Goal: Task Accomplishment & Management: Manage account settings

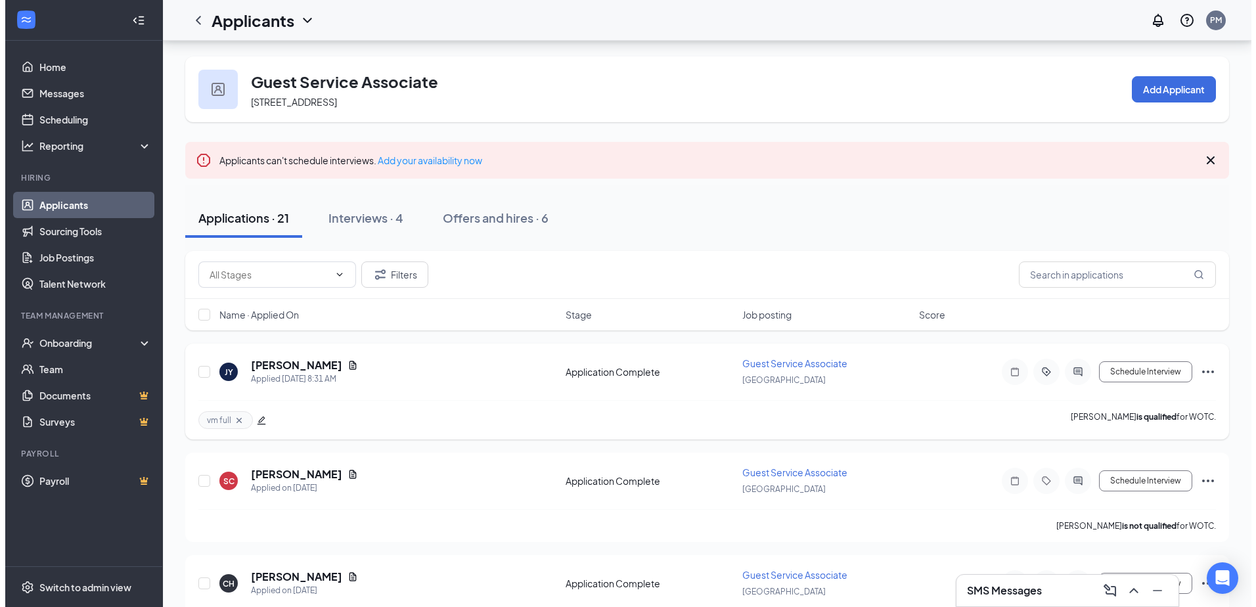
scroll to position [66, 0]
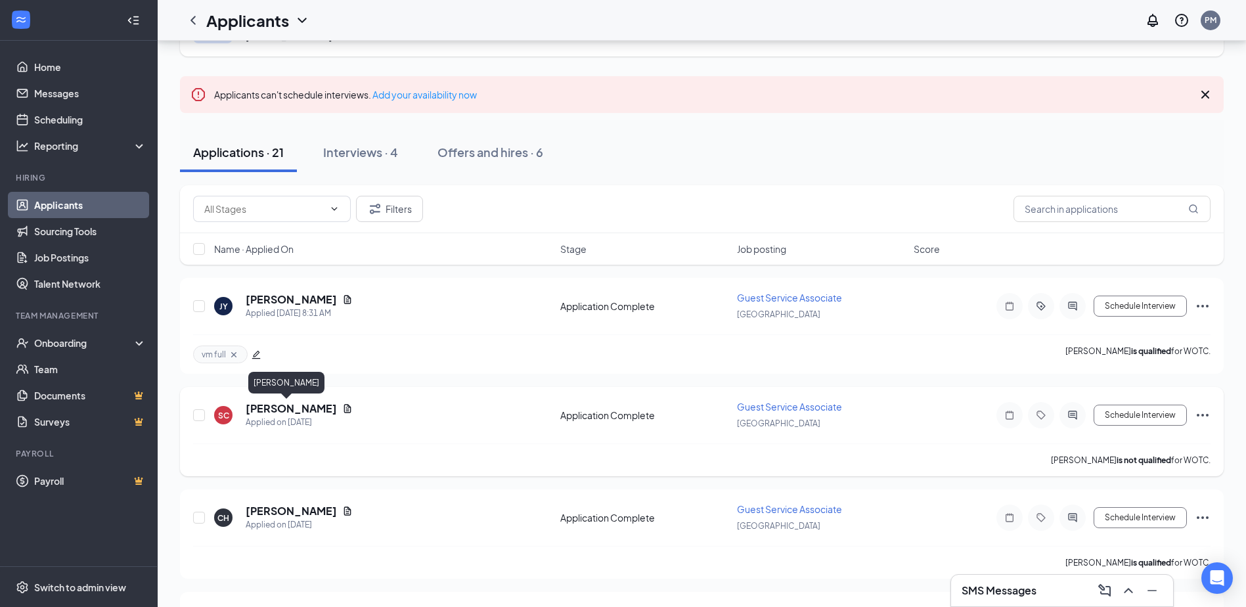
click at [291, 408] on h5 "[PERSON_NAME]" at bounding box center [291, 408] width 91 height 14
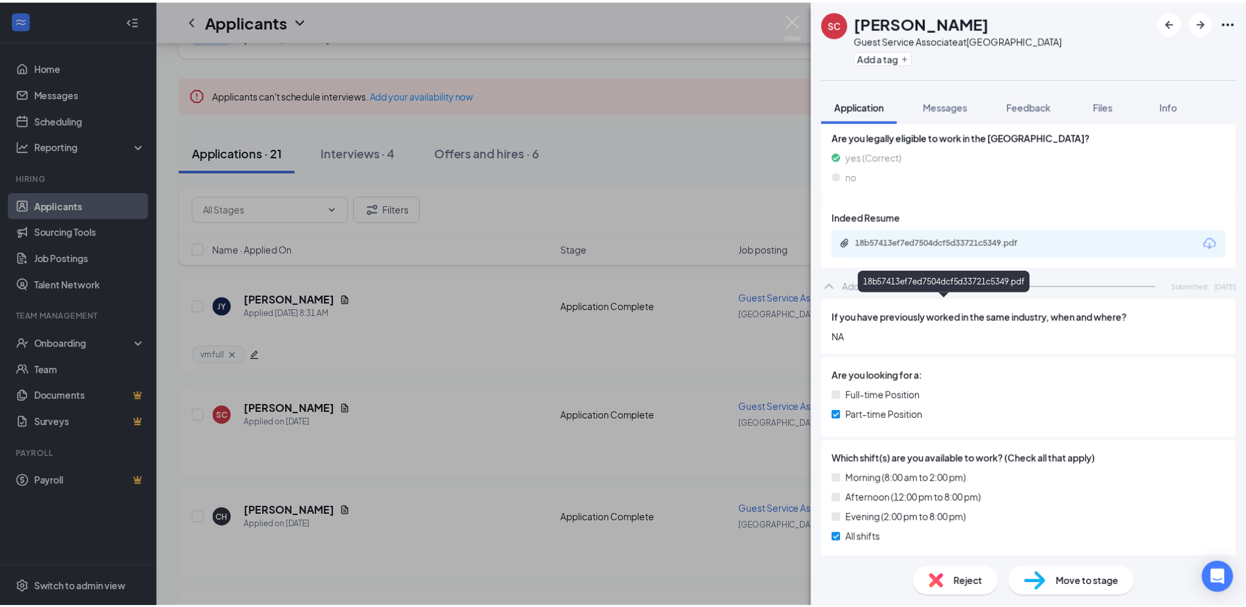
scroll to position [319, 0]
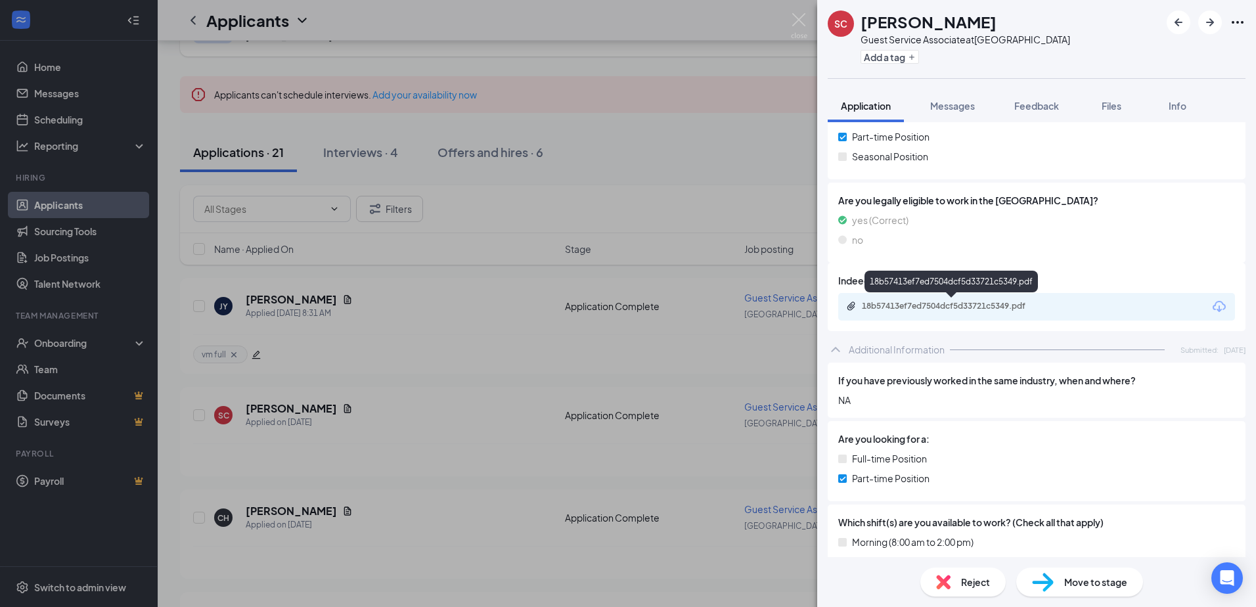
click at [1034, 301] on div "18b57413ef7ed7504dcf5d33721c5349.pdf" at bounding box center [954, 306] width 184 height 11
click at [798, 14] on img at bounding box center [799, 26] width 16 height 26
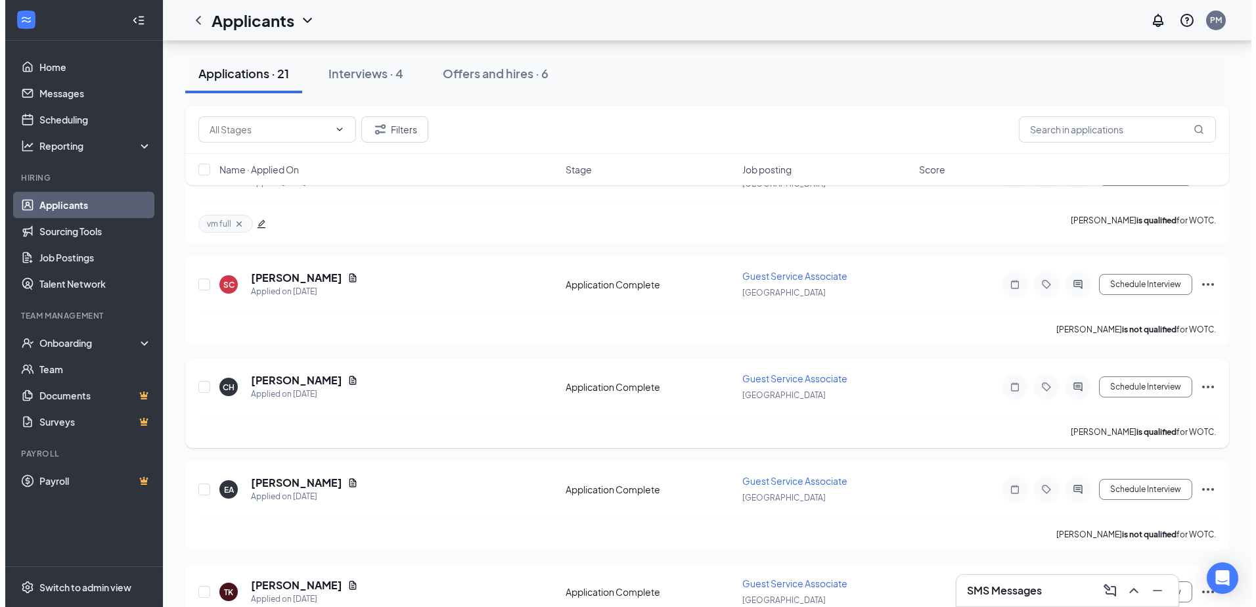
scroll to position [197, 0]
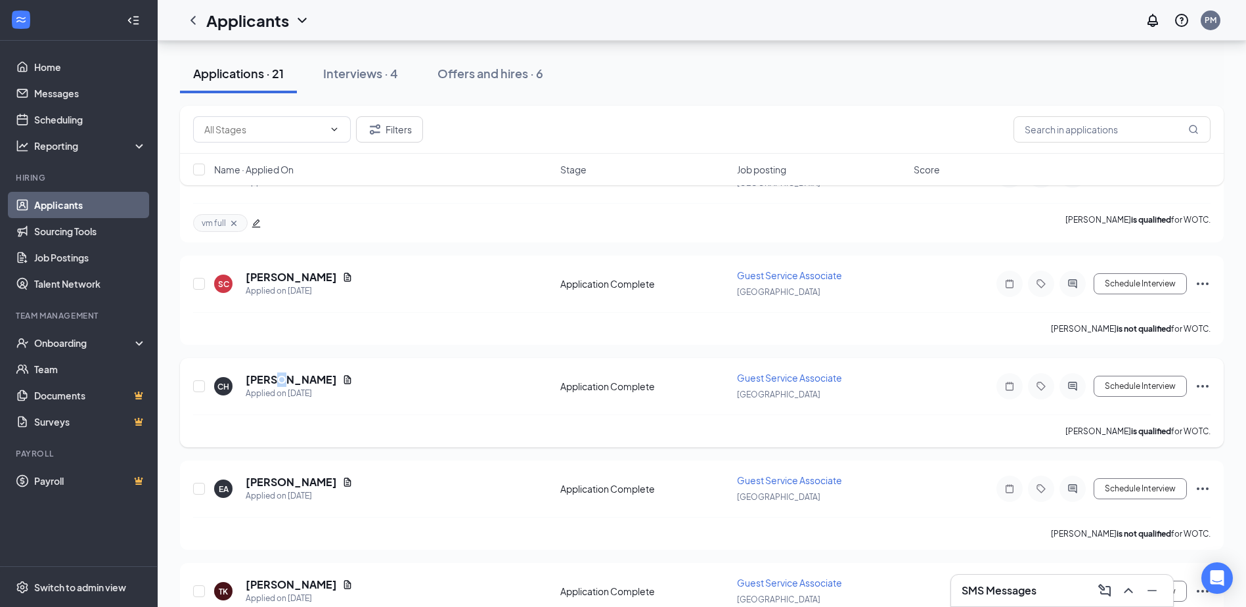
click at [284, 372] on div "CH [PERSON_NAME] Applied on [DATE] Application Complete Guest Service Associate…" at bounding box center [701, 392] width 1017 height 43
click at [305, 383] on h5 "[PERSON_NAME]" at bounding box center [291, 379] width 91 height 14
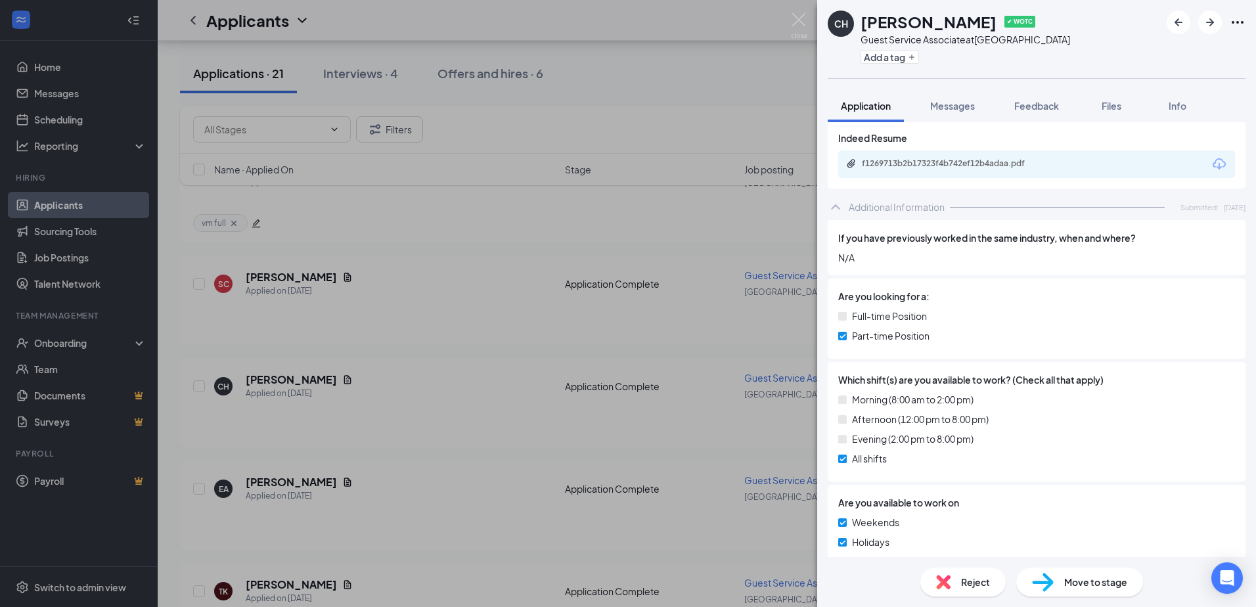
scroll to position [450, 0]
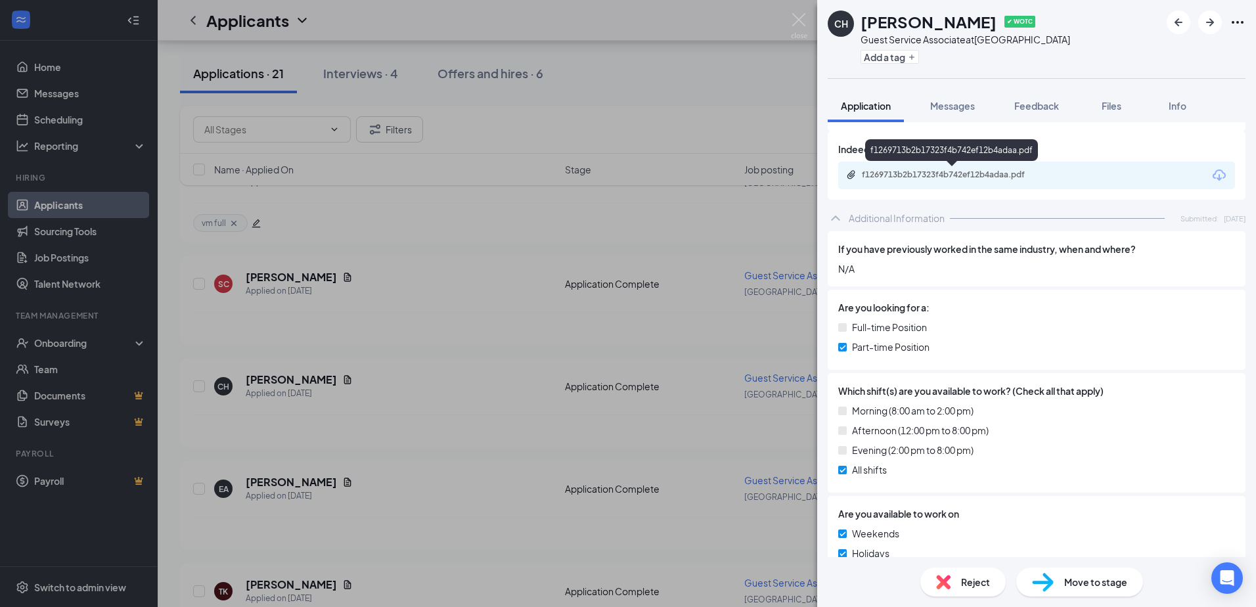
click at [929, 172] on div "f1269713b2b17323f4b742ef12b4adaa.pdf" at bounding box center [954, 174] width 184 height 11
click at [870, 58] on button "Add a tag" at bounding box center [889, 57] width 58 height 14
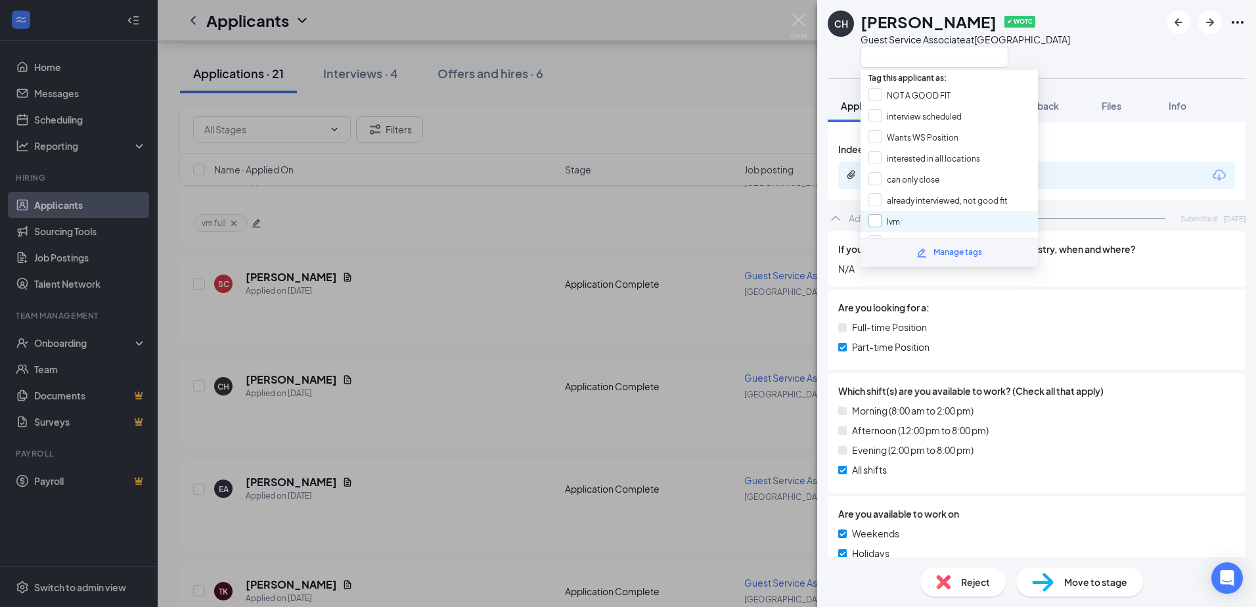
click at [875, 220] on input "lvm" at bounding box center [884, 221] width 32 height 14
checkbox input "true"
click at [1083, 69] on div "CH [PERSON_NAME] ✔ WOTC Guest Service Associate at [GEOGRAPHIC_DATA]" at bounding box center [1036, 39] width 439 height 78
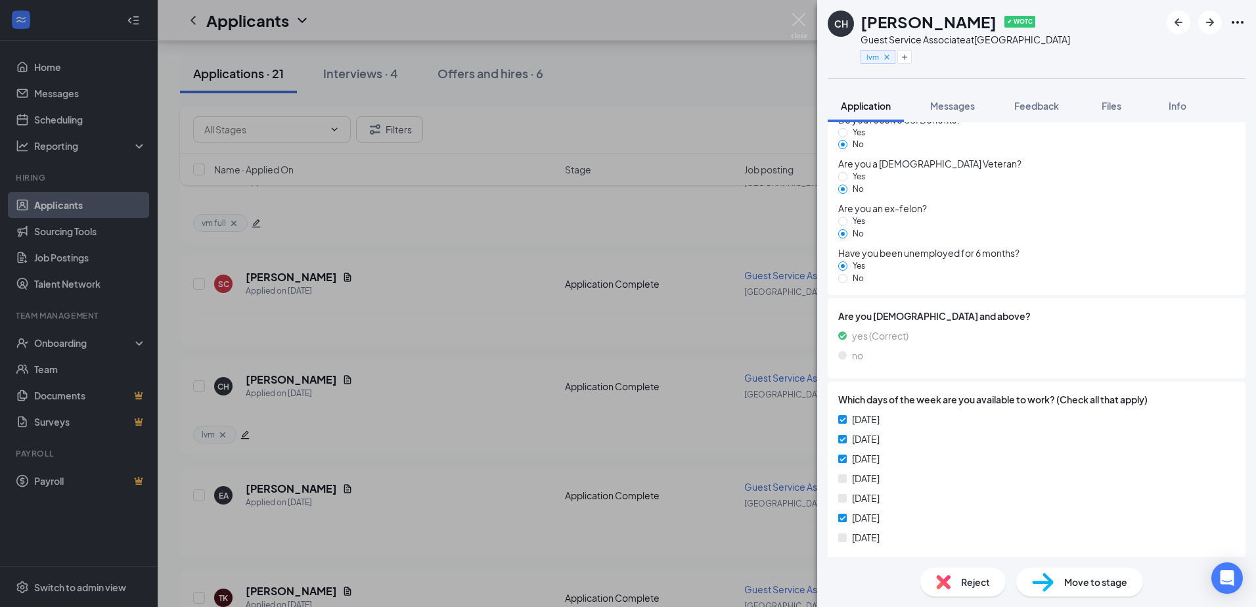
scroll to position [1107, 0]
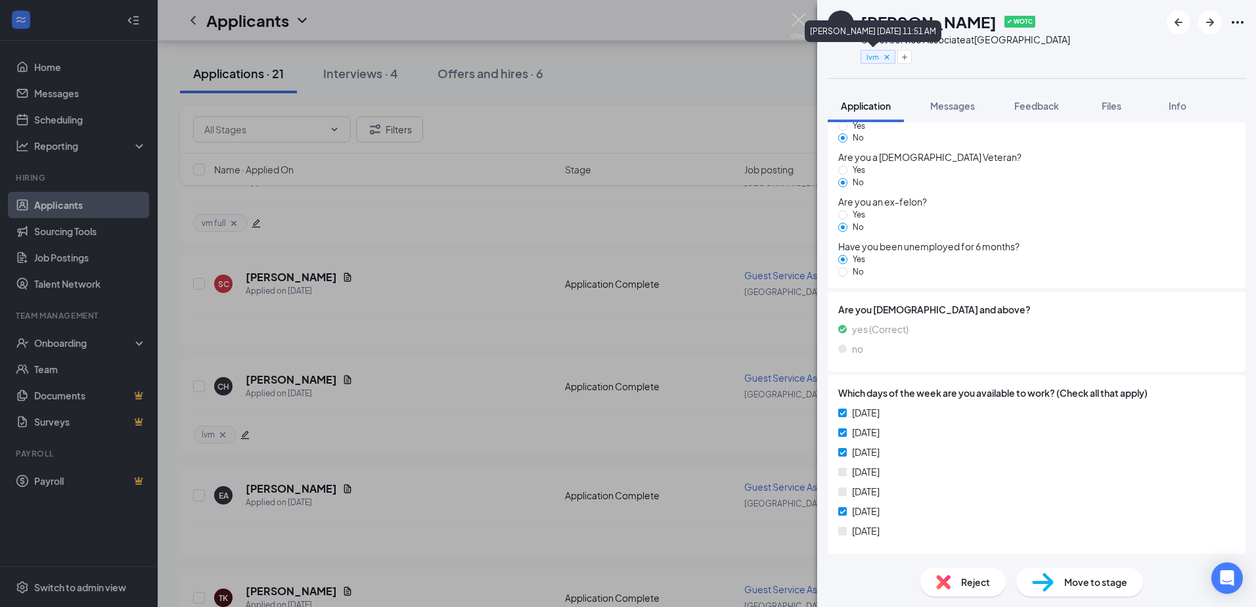
click at [887, 55] on icon "Cross" at bounding box center [886, 57] width 9 height 9
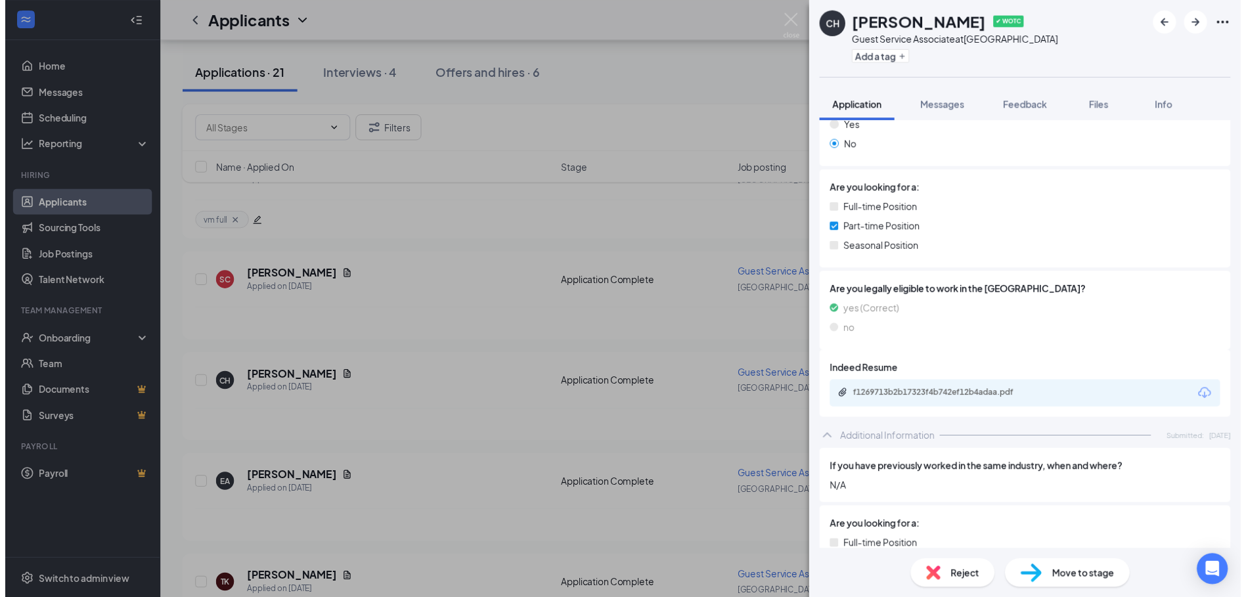
scroll to position [197, 0]
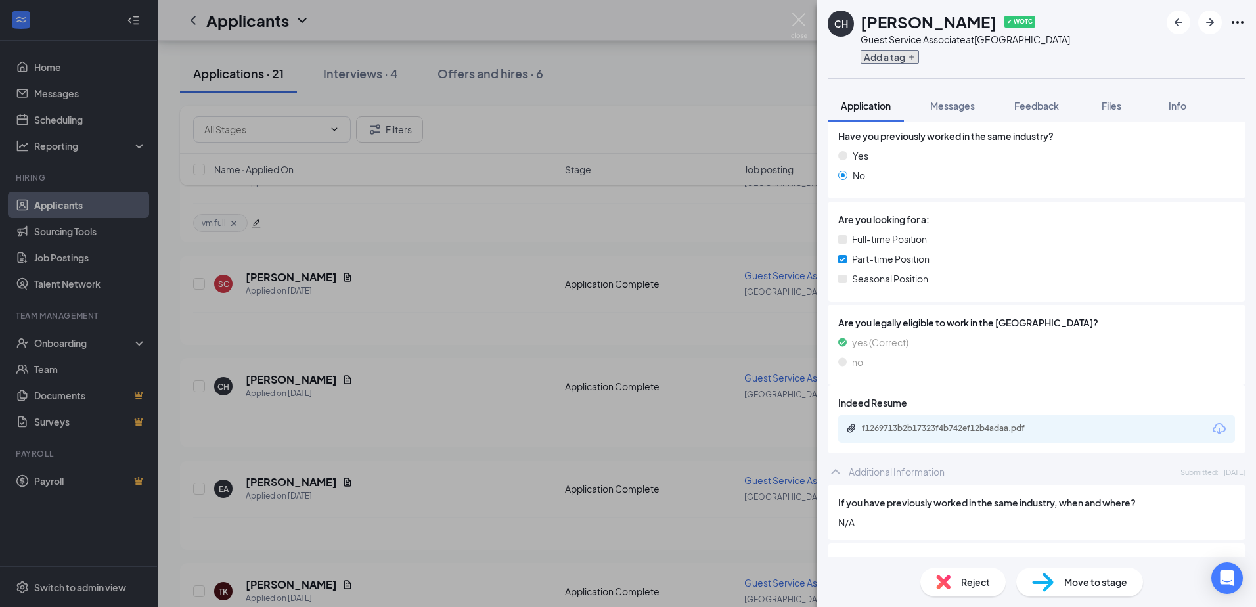
click at [898, 63] on button "Add a tag" at bounding box center [889, 57] width 58 height 14
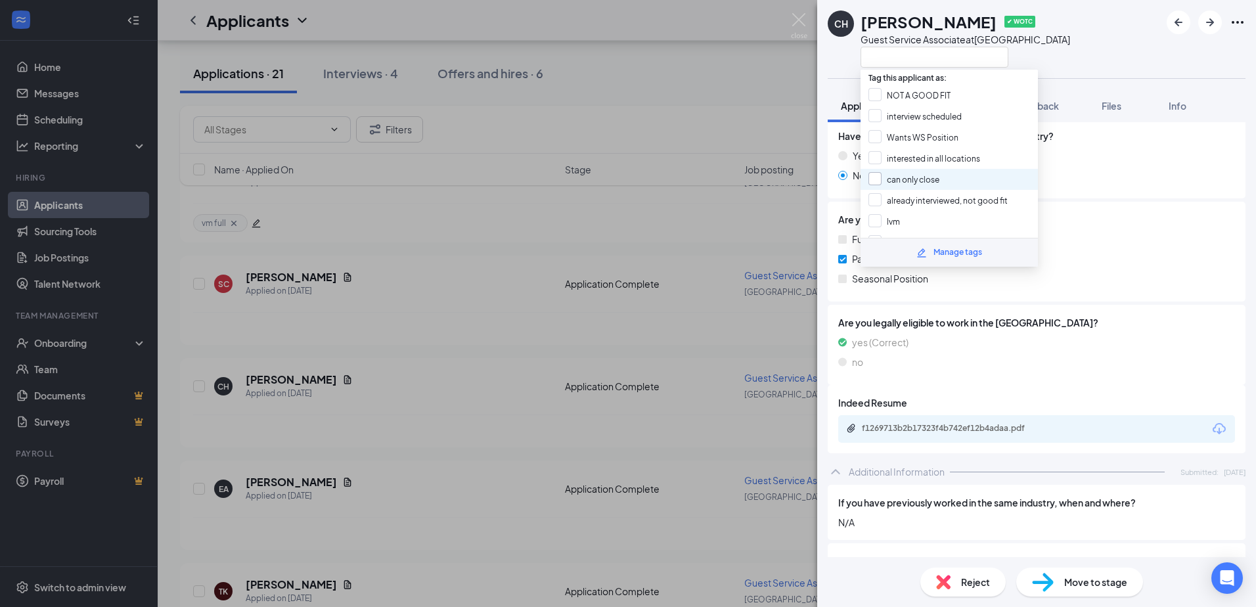
click at [873, 178] on input "can only close" at bounding box center [903, 179] width 71 height 14
checkbox input "true"
click at [1079, 39] on div "CH [PERSON_NAME] ✔ WOTC Guest Service Associate at [GEOGRAPHIC_DATA]" at bounding box center [1036, 39] width 439 height 78
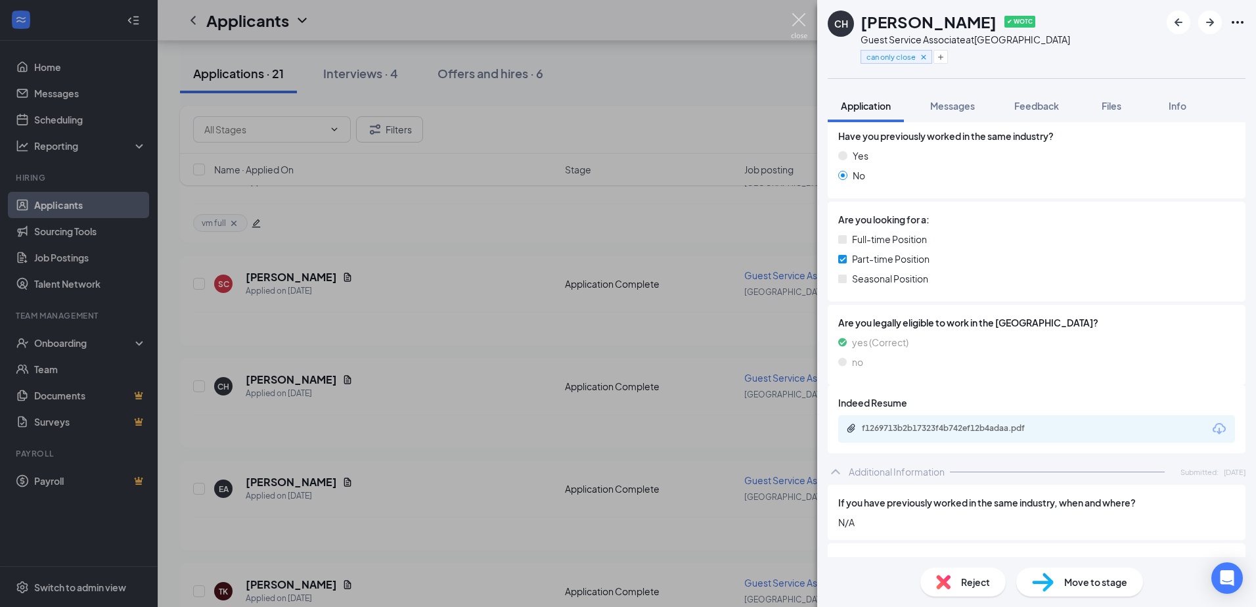
click at [795, 16] on img at bounding box center [799, 26] width 16 height 26
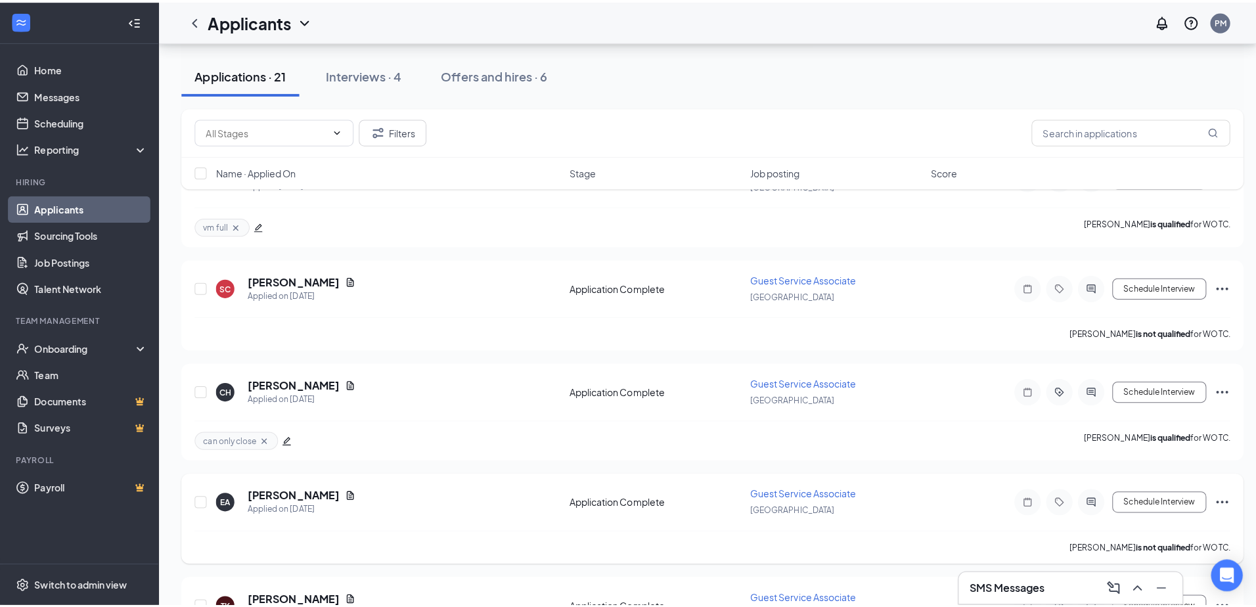
scroll to position [394, 0]
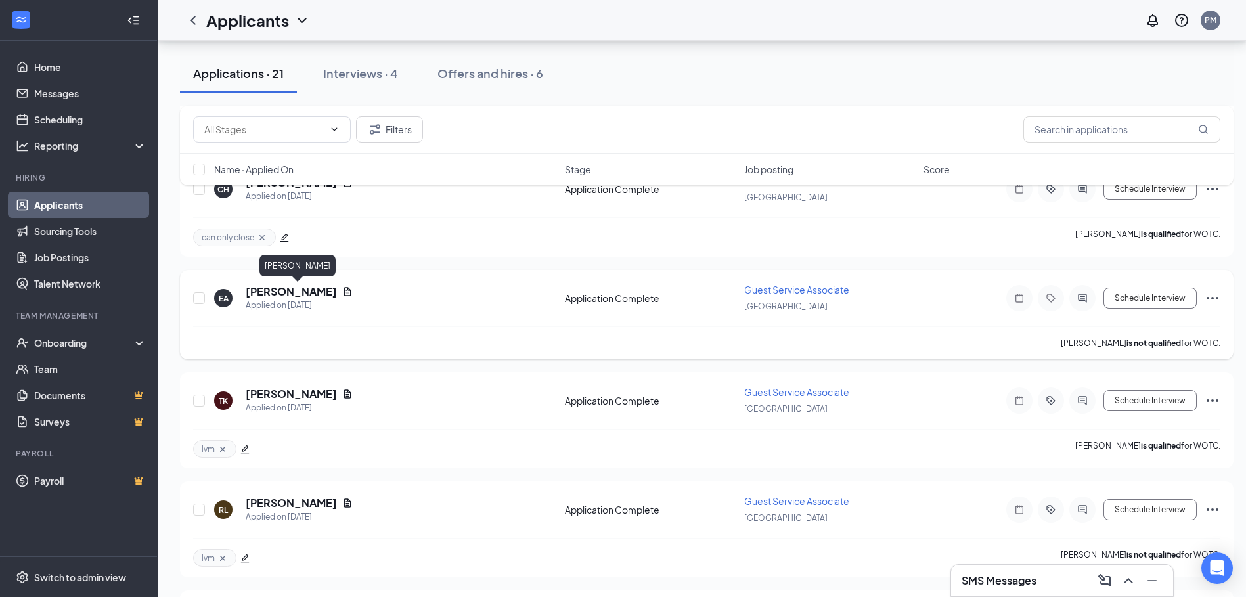
click at [337, 291] on h5 "[PERSON_NAME]" at bounding box center [291, 291] width 91 height 14
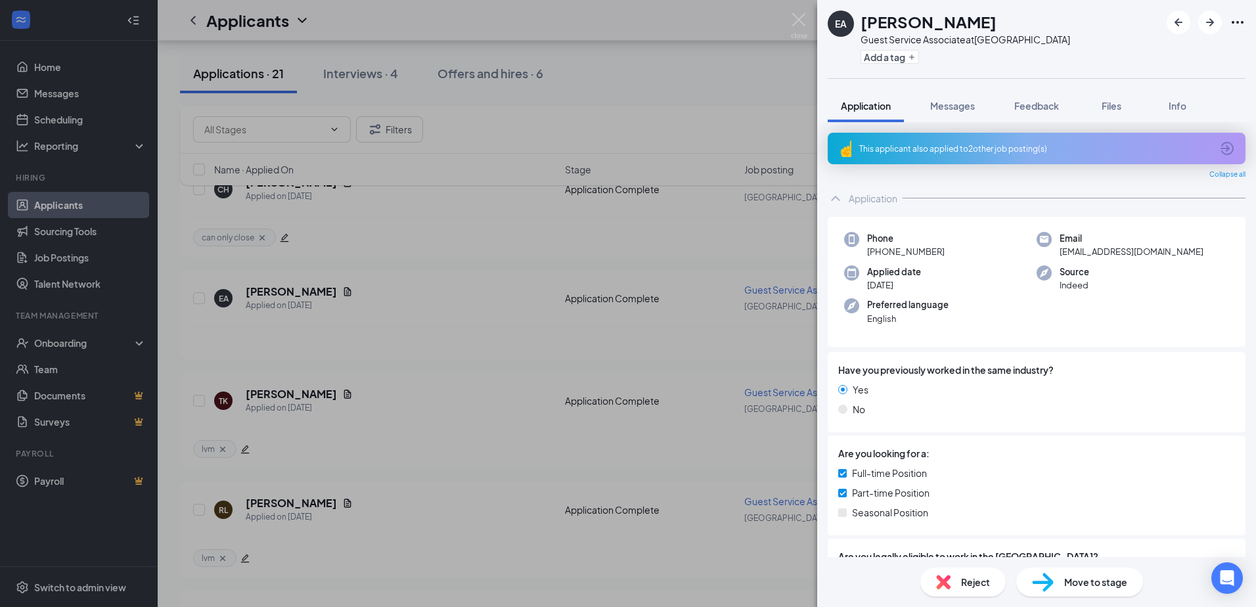
click at [923, 160] on div "This applicant also applied to 2 other job posting(s)" at bounding box center [1036, 149] width 418 height 32
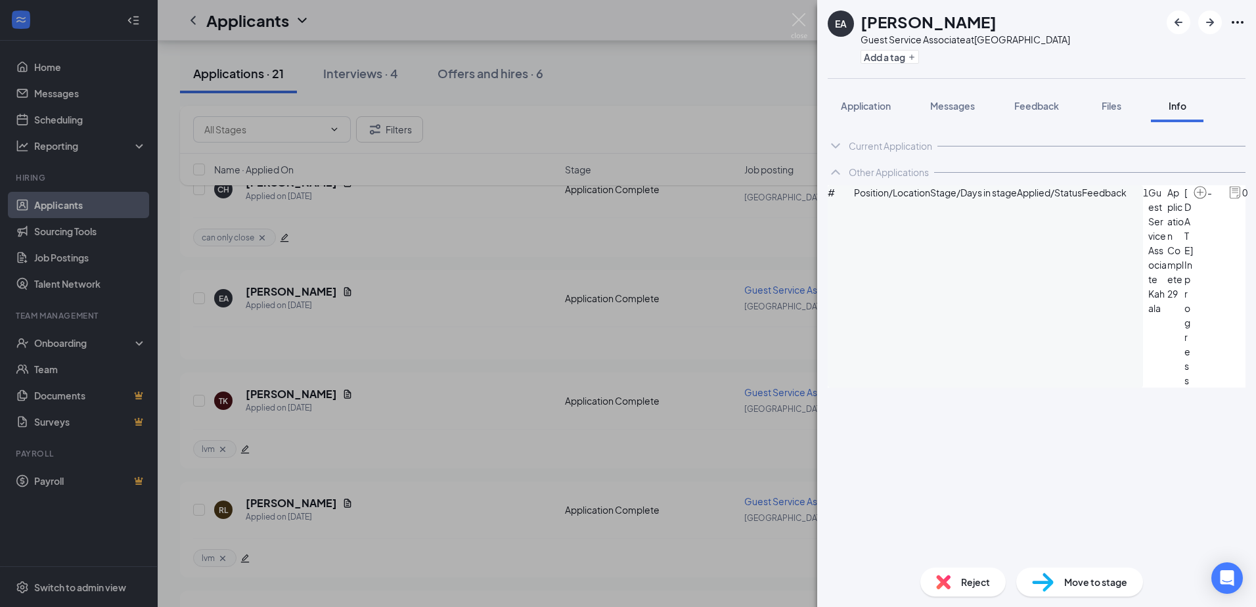
drag, startPoint x: 865, startPoint y: 96, endPoint x: 894, endPoint y: 122, distance: 38.6
click at [865, 96] on button "Application" at bounding box center [865, 105] width 76 height 33
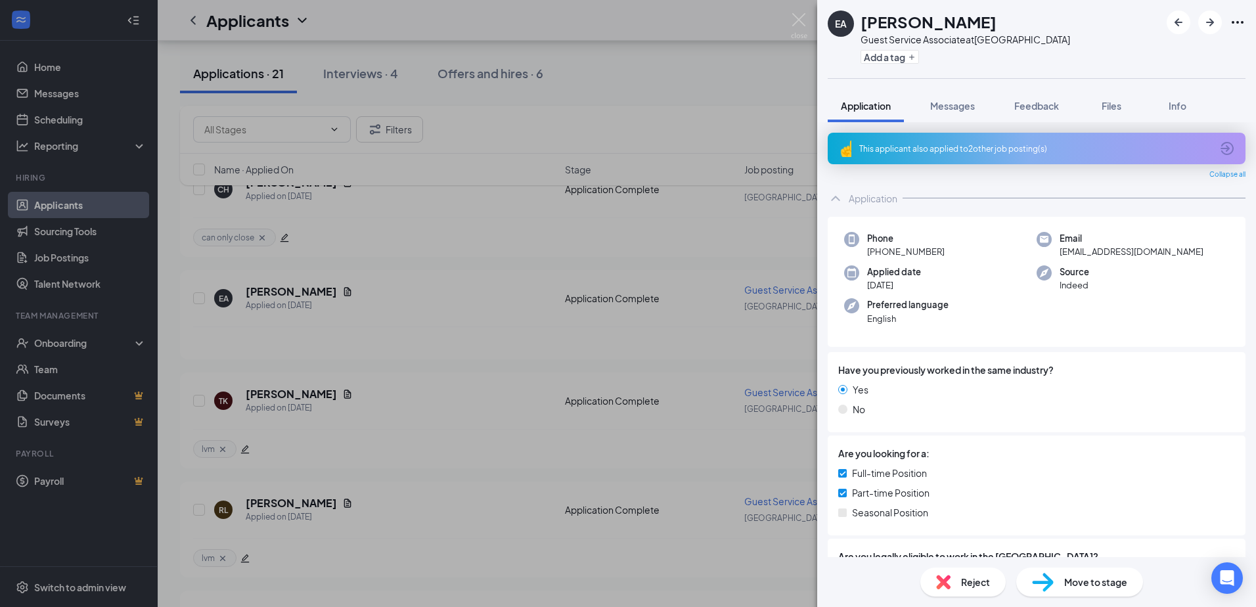
click at [1024, 143] on div "This applicant also applied to 2 other job posting(s)" at bounding box center [1035, 148] width 352 height 11
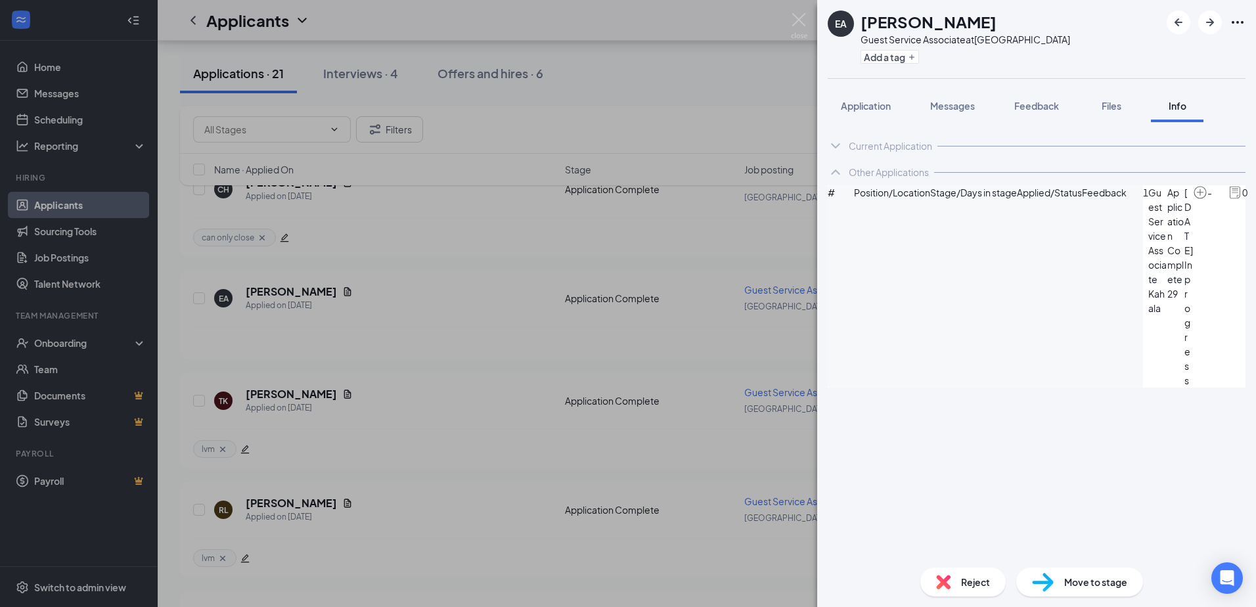
click at [833, 141] on icon "ChevronDown" at bounding box center [835, 146] width 16 height 16
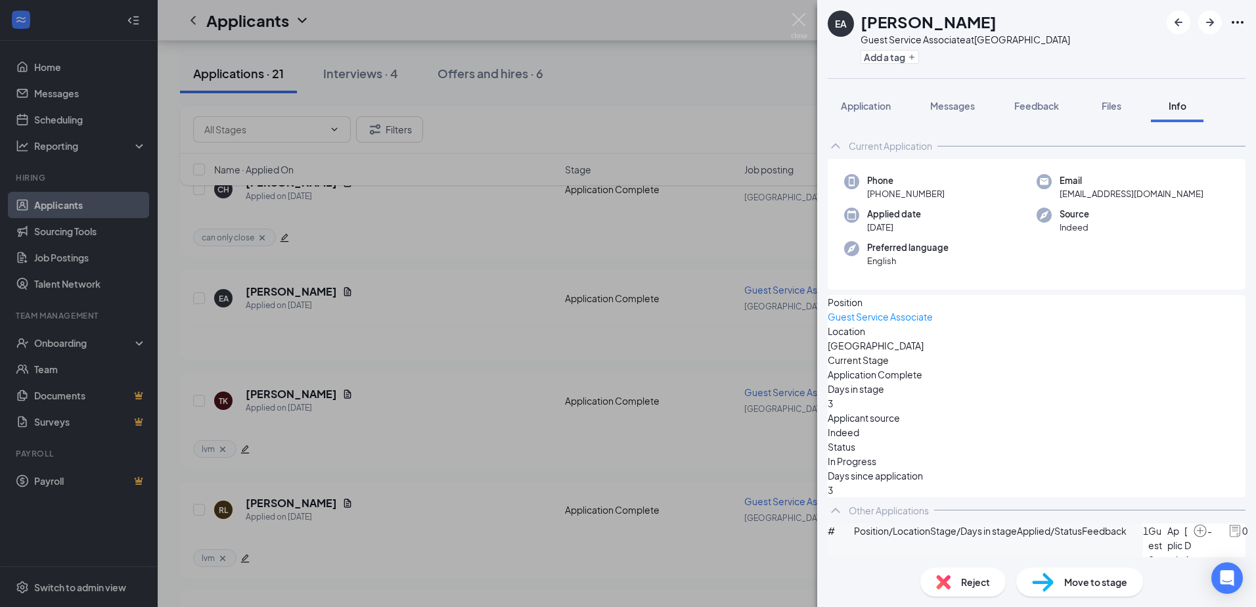
click at [833, 141] on icon "ChevronUp" at bounding box center [835, 146] width 16 height 16
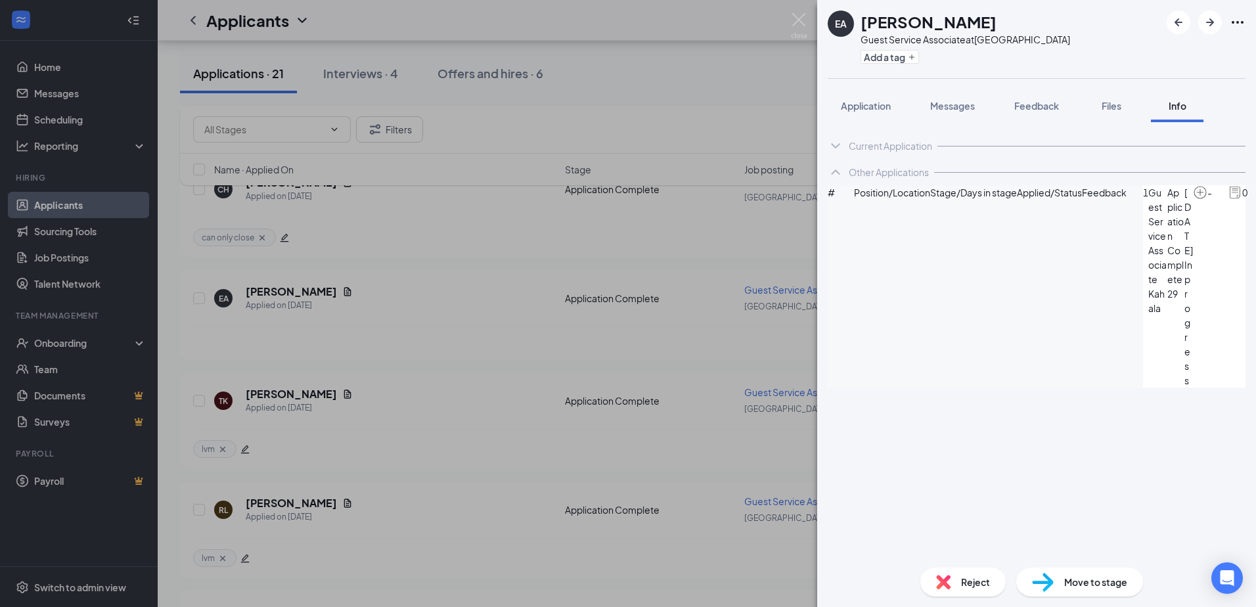
click at [836, 171] on icon "ChevronUp" at bounding box center [835, 171] width 9 height 5
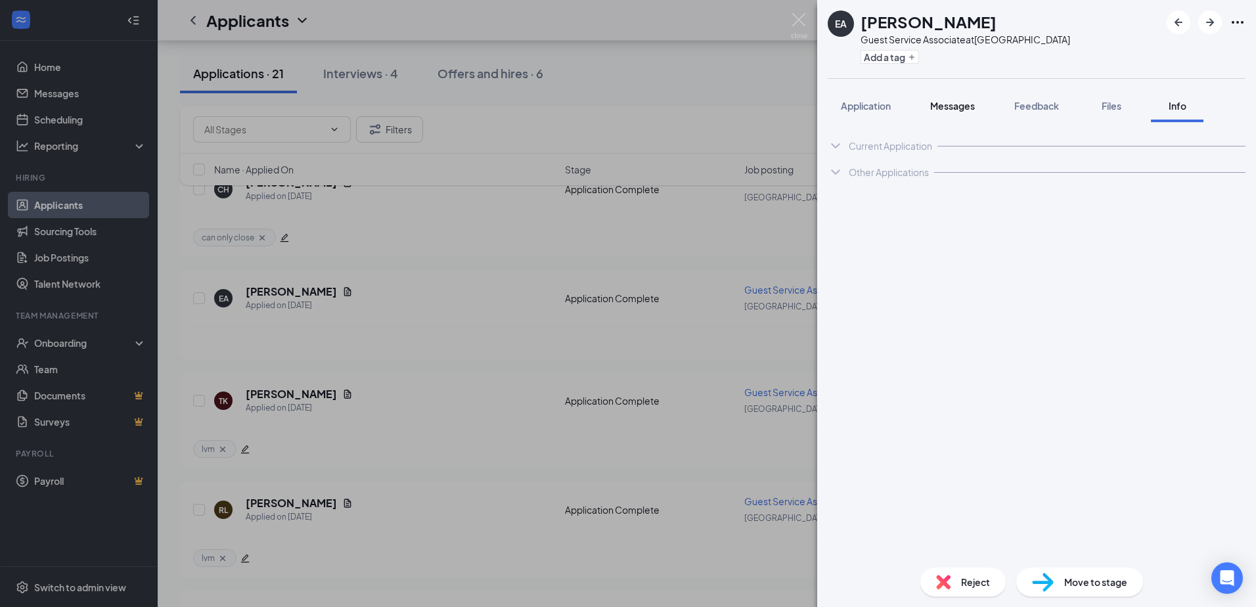
click at [946, 110] on span "Messages" at bounding box center [952, 106] width 45 height 12
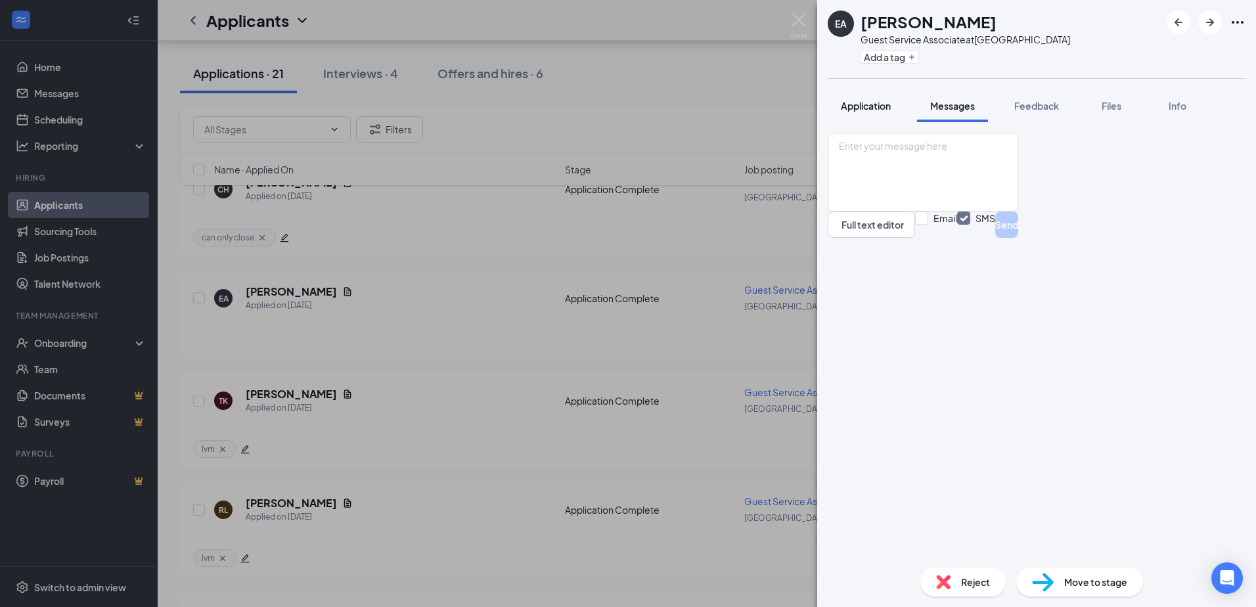
click at [869, 109] on span "Application" at bounding box center [866, 106] width 50 height 12
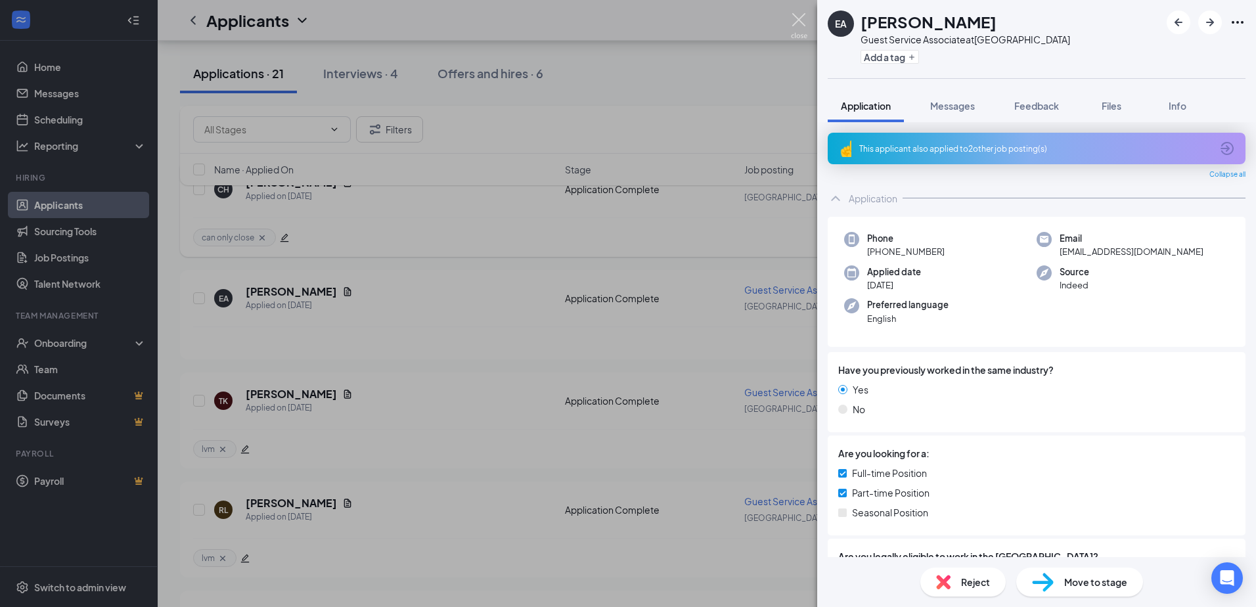
drag, startPoint x: 800, startPoint y: 13, endPoint x: 583, endPoint y: 243, distance: 316.3
click at [800, 14] on img at bounding box center [799, 26] width 16 height 26
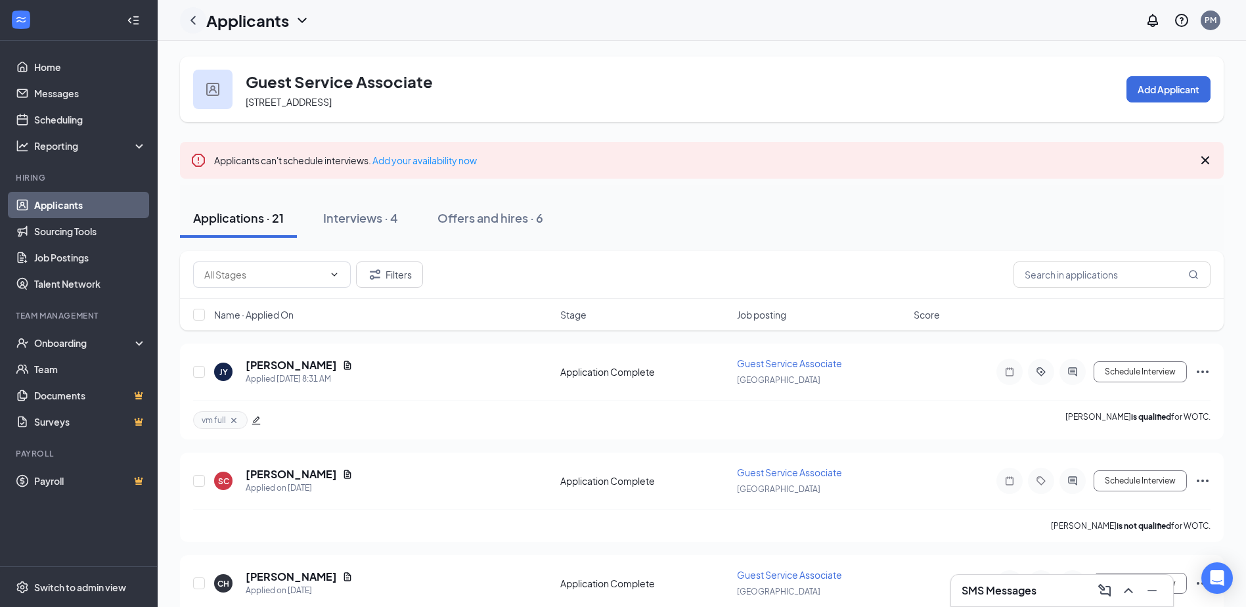
click at [198, 16] on icon "ChevronLeft" at bounding box center [193, 20] width 16 height 16
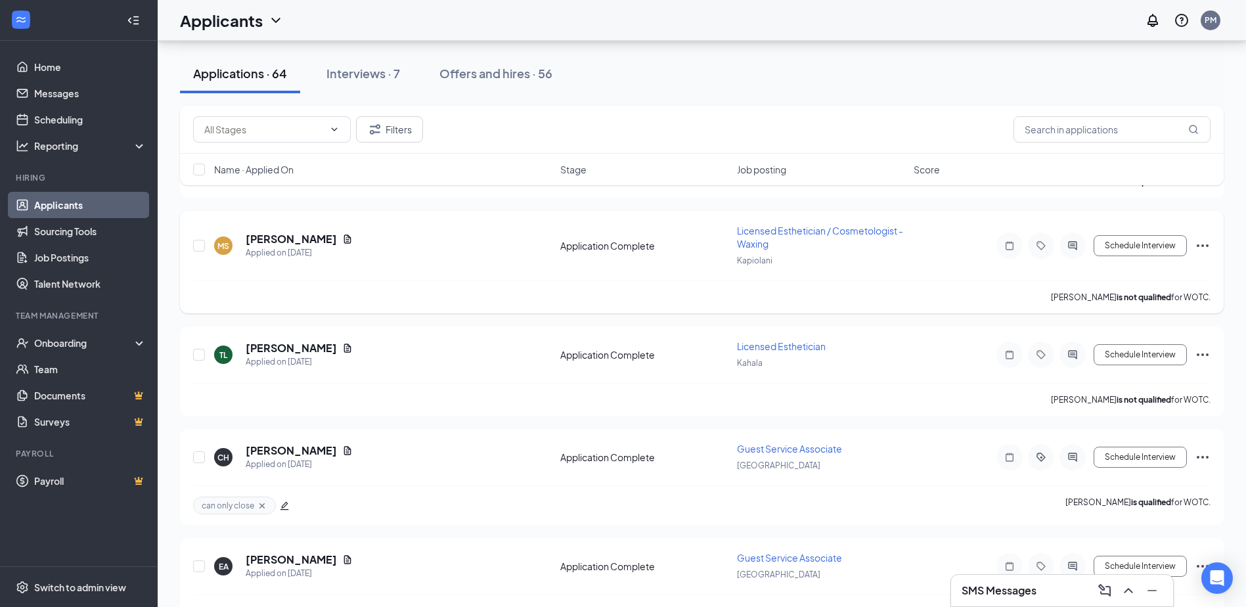
scroll to position [460, 0]
